Goal: Task Accomplishment & Management: Manage account settings

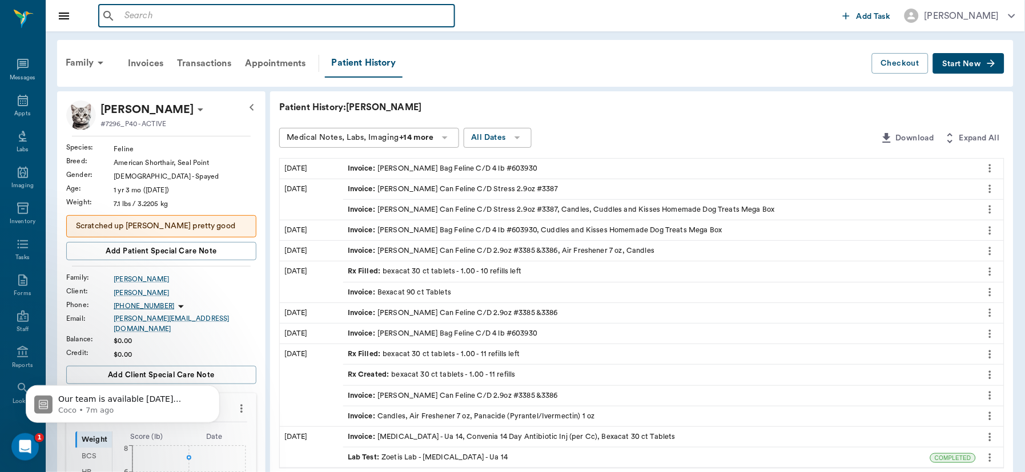
click at [184, 12] on input "text" at bounding box center [285, 16] width 330 height 16
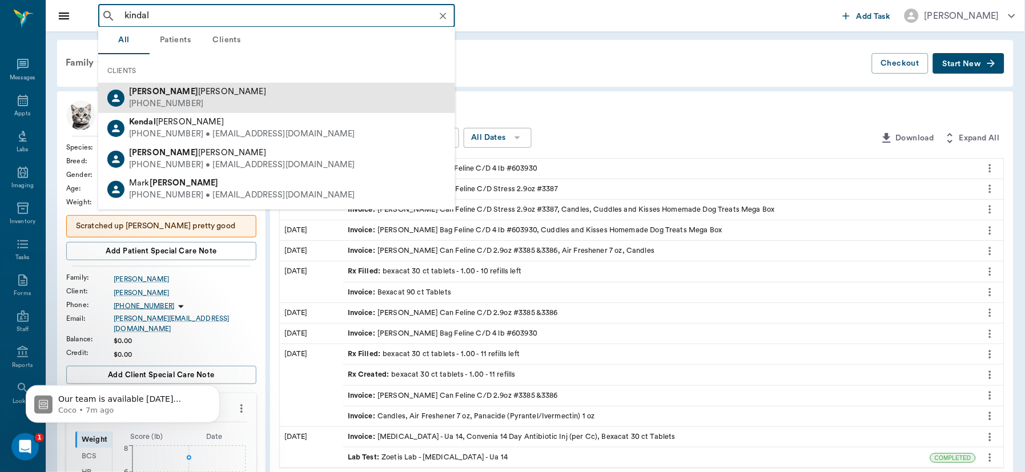
click at [167, 101] on div "[PHONE_NUMBER]" at bounding box center [197, 104] width 137 height 12
type input "kindal"
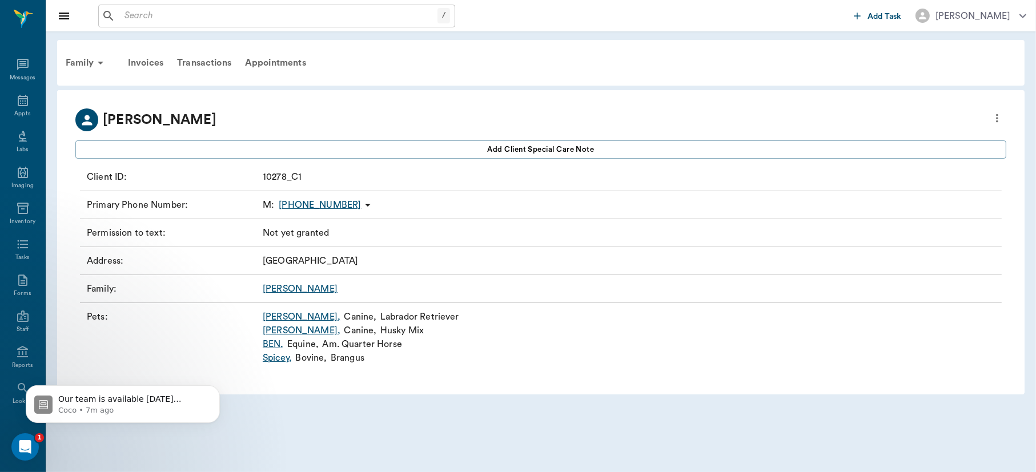
click at [275, 290] on link "[PERSON_NAME]" at bounding box center [300, 288] width 75 height 9
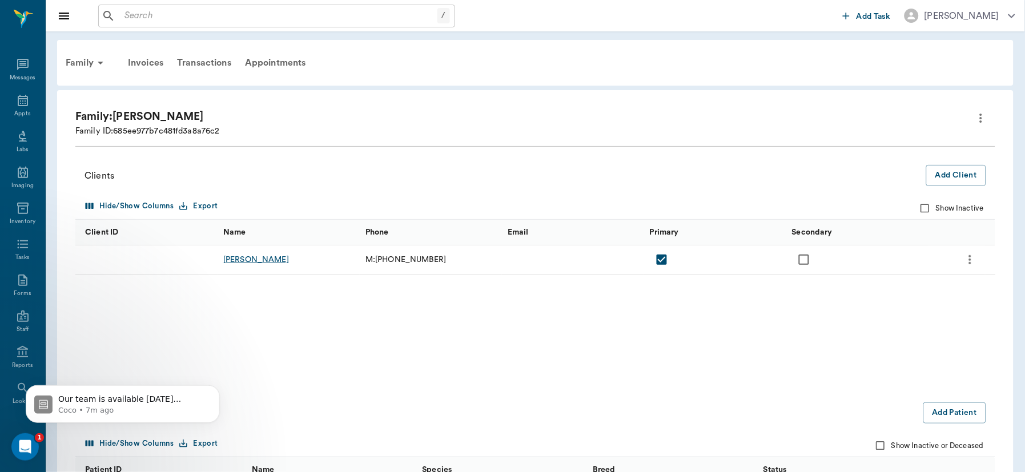
click at [244, 260] on div "[PERSON_NAME]" at bounding box center [256, 259] width 66 height 11
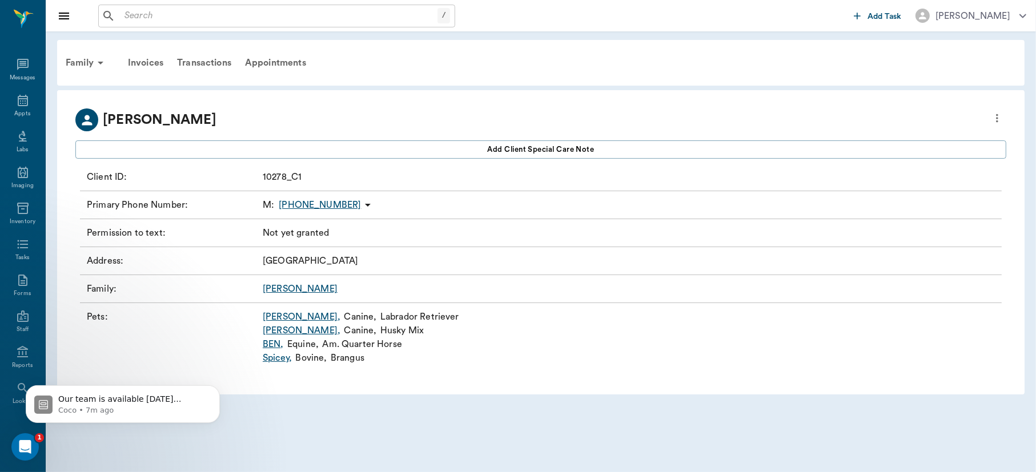
click at [285, 313] on link "[PERSON_NAME] ," at bounding box center [302, 317] width 78 height 14
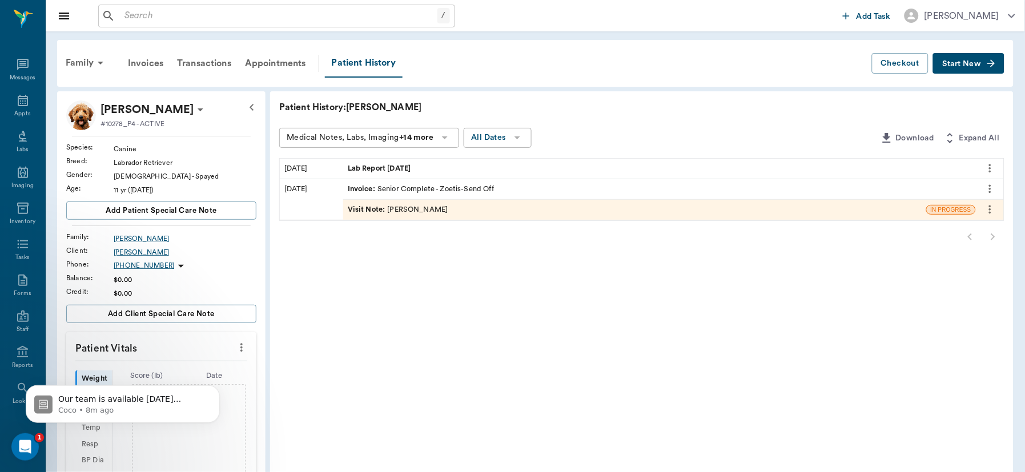
click at [130, 251] on div "[PERSON_NAME]" at bounding box center [185, 252] width 143 height 10
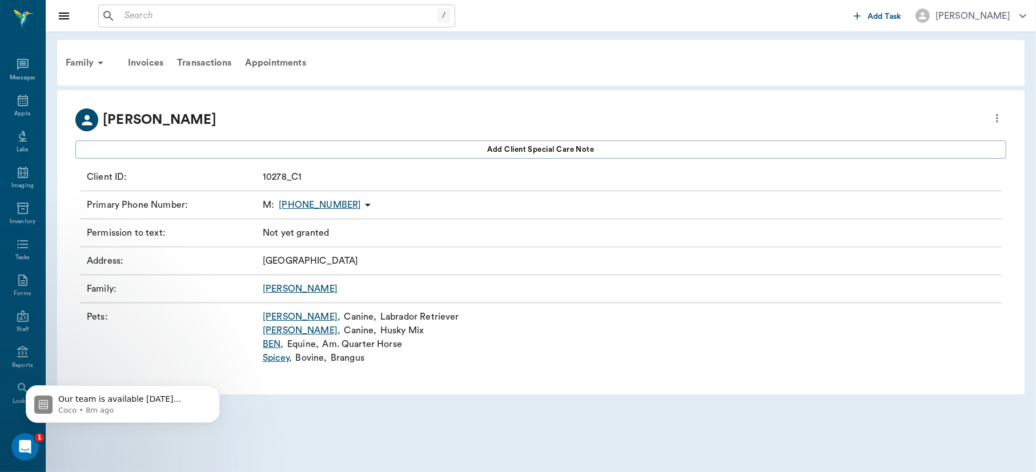
click at [997, 121] on icon "more" at bounding box center [997, 118] width 2 height 9
click at [867, 133] on span "Edit profile" at bounding box center [914, 138] width 161 height 12
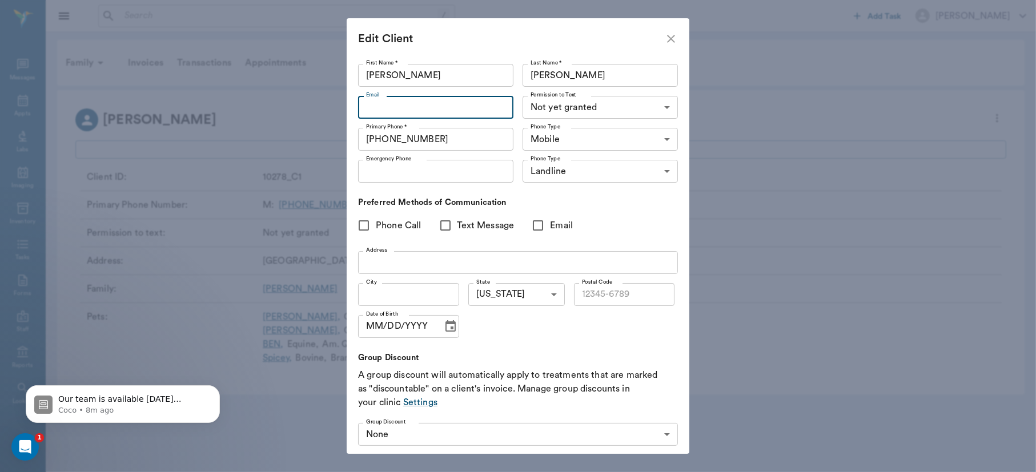
click at [450, 103] on input "Email" at bounding box center [435, 107] width 155 height 23
type input "[EMAIL_ADDRESS][DOMAIN_NAME]"
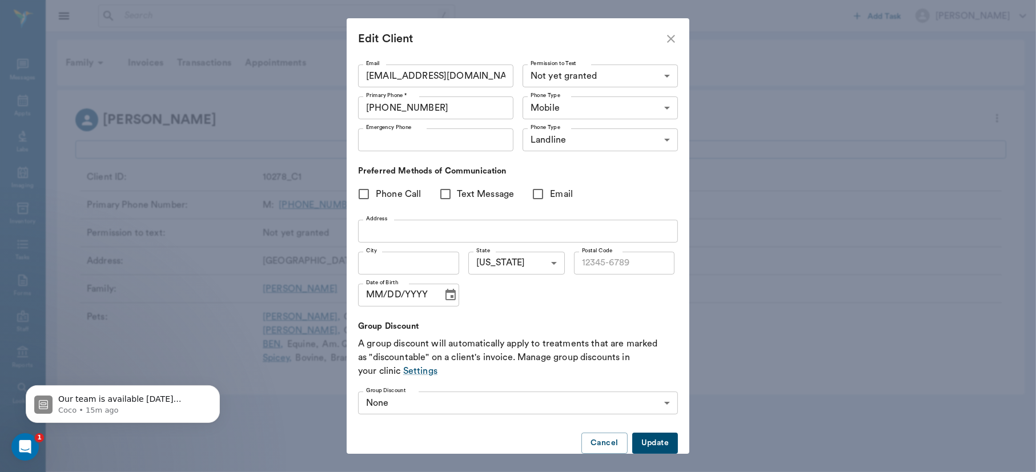
scroll to position [51, 0]
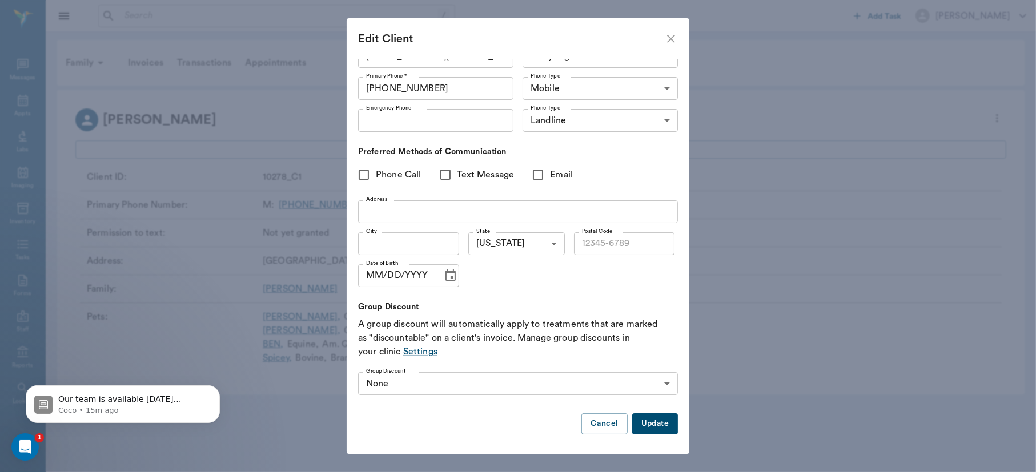
click at [647, 427] on button "Update" at bounding box center [655, 424] width 46 height 21
